Goal: Transaction & Acquisition: Book appointment/travel/reservation

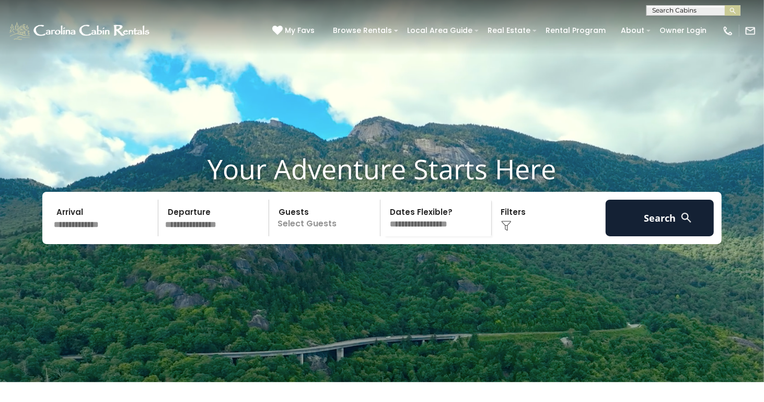
click at [85, 236] on input "text" at bounding box center [104, 218] width 108 height 37
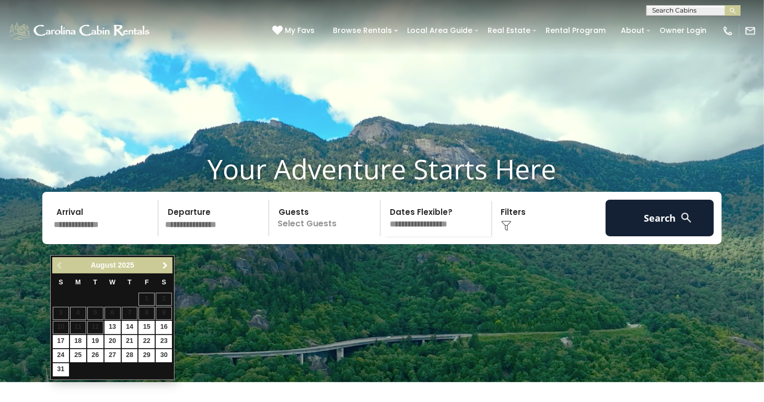
click at [164, 262] on span "Next" at bounding box center [165, 265] width 8 height 8
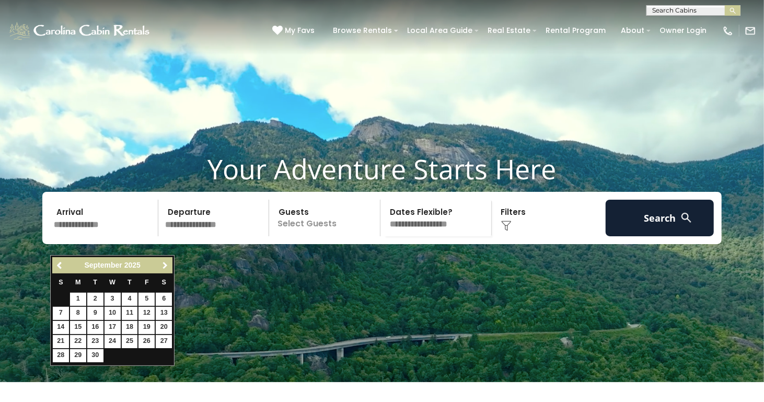
click at [164, 262] on span "Next" at bounding box center [165, 265] width 8 height 8
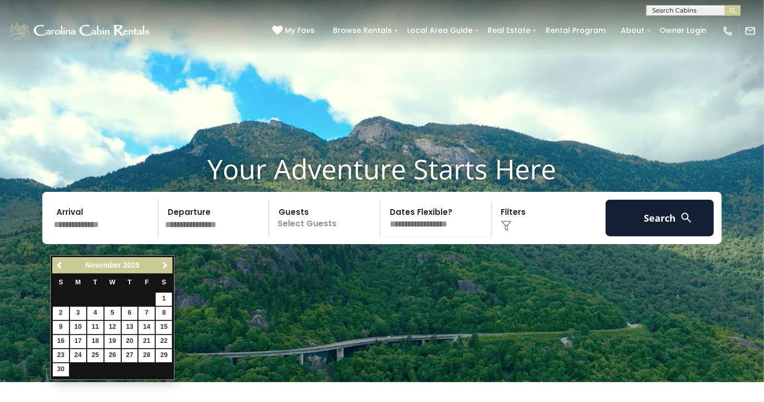
click at [164, 262] on span "Next" at bounding box center [165, 265] width 8 height 8
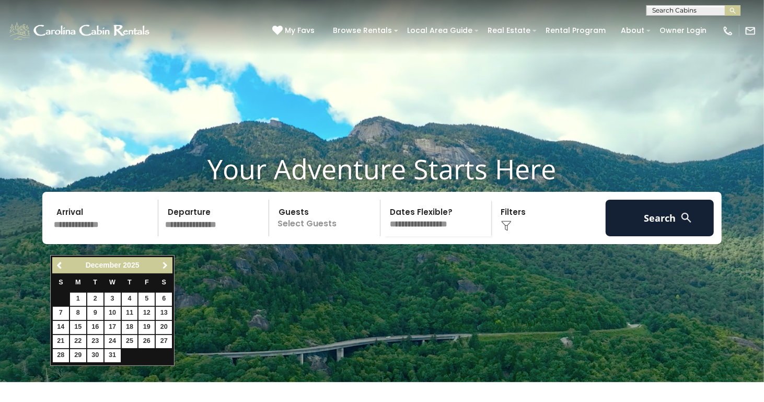
click at [164, 262] on span "Next" at bounding box center [165, 265] width 8 height 8
click at [59, 262] on span "Previous" at bounding box center [60, 265] width 8 height 8
click at [165, 260] on link "Next" at bounding box center [164, 265] width 13 height 13
click at [166, 260] on link "Next" at bounding box center [164, 265] width 13 height 13
click at [167, 260] on link "Next" at bounding box center [164, 265] width 13 height 13
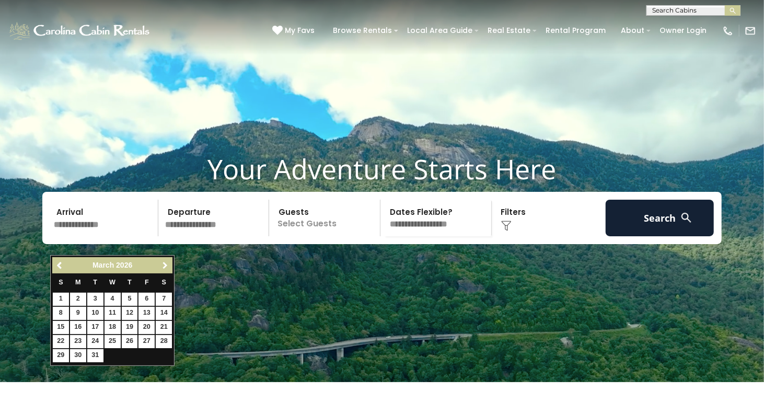
click at [167, 260] on link "Next" at bounding box center [164, 265] width 13 height 13
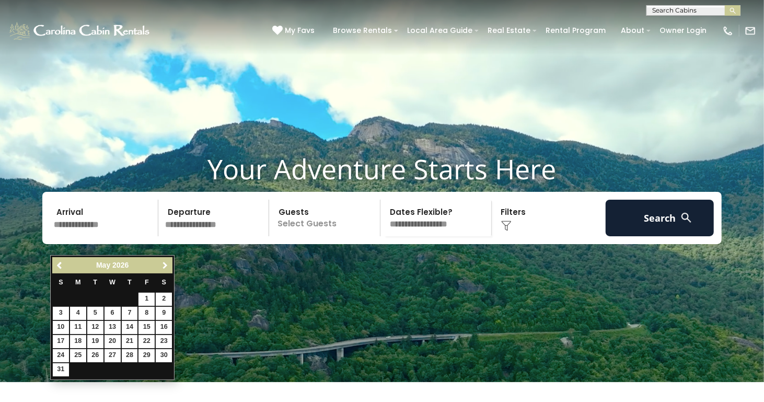
click at [167, 260] on link "Next" at bounding box center [164, 265] width 13 height 13
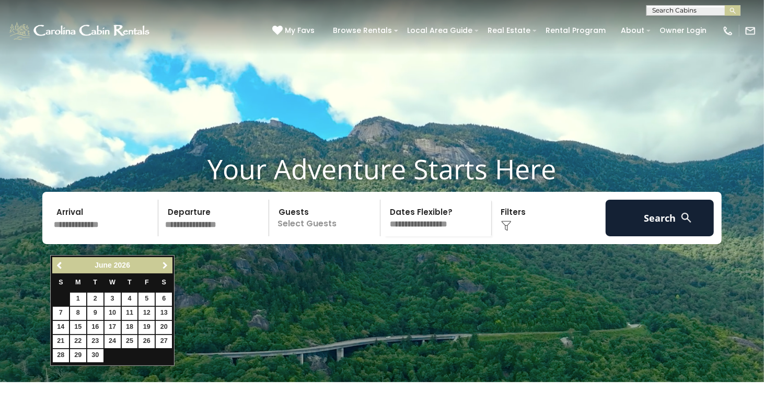
click at [167, 260] on link "Next" at bounding box center [164, 265] width 13 height 13
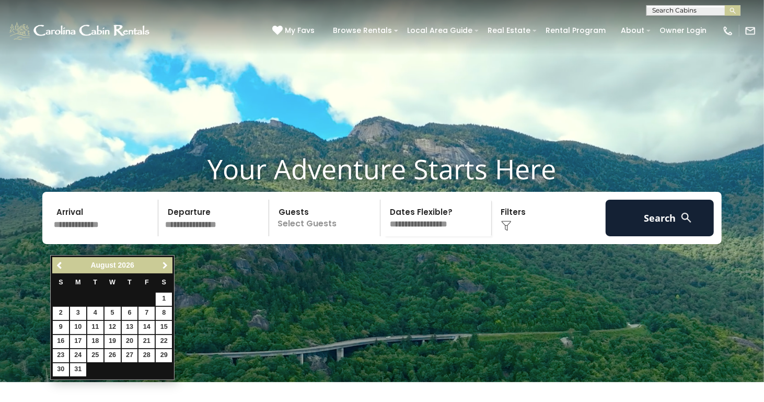
click at [167, 260] on link "Next" at bounding box center [164, 265] width 13 height 13
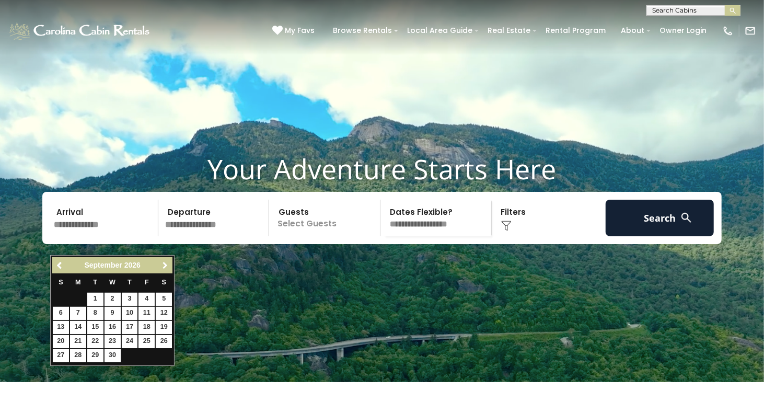
click at [167, 260] on link "Next" at bounding box center [164, 265] width 13 height 13
click at [165, 296] on link "5" at bounding box center [164, 299] width 16 height 13
type input "*******"
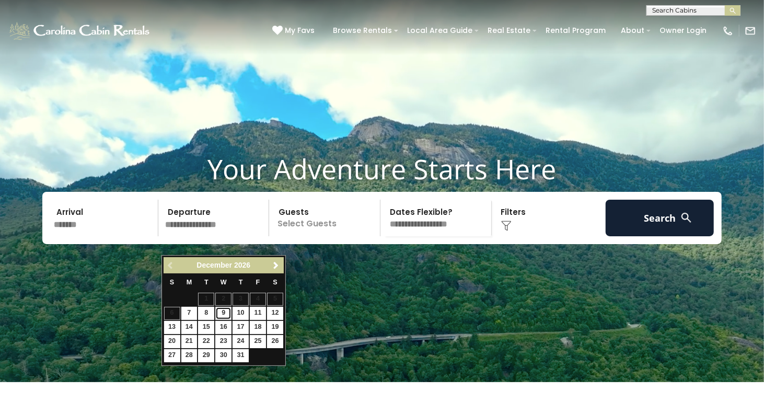
click at [226, 312] on link "9" at bounding box center [223, 313] width 16 height 13
type input "*******"
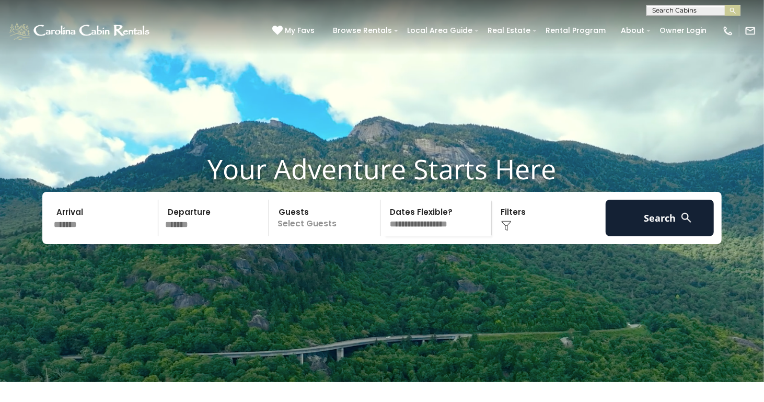
click at [299, 228] on p "Select Guests" at bounding box center [326, 218] width 108 height 37
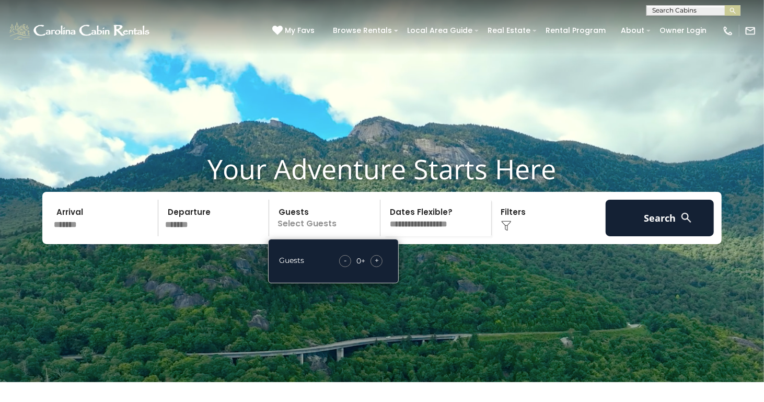
click at [379, 267] on div "+" at bounding box center [377, 261] width 12 height 12
click at [435, 236] on select "**********" at bounding box center [438, 218] width 108 height 37
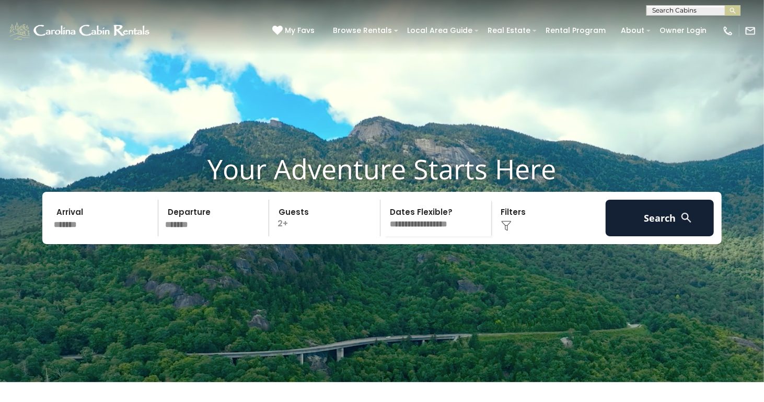
click at [513, 337] on video at bounding box center [382, 191] width 764 height 382
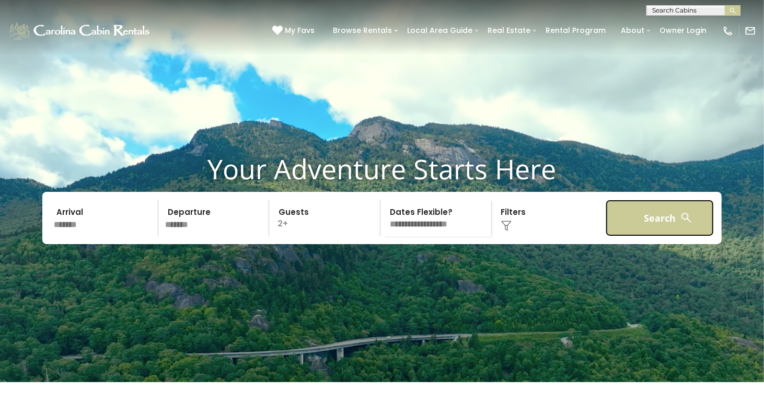
click at [665, 234] on button "Search" at bounding box center [660, 218] width 108 height 37
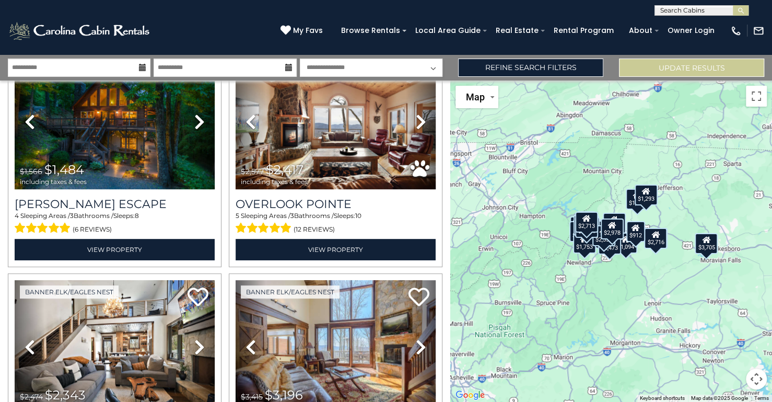
scroll to position [299, 0]
